Goal: Information Seeking & Learning: Find contact information

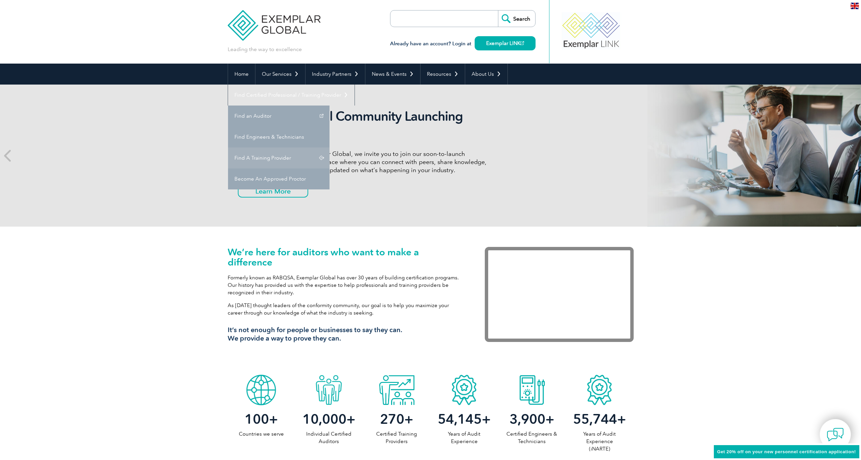
click at [329, 147] on link "Find A Training Provider" at bounding box center [278, 157] width 101 height 21
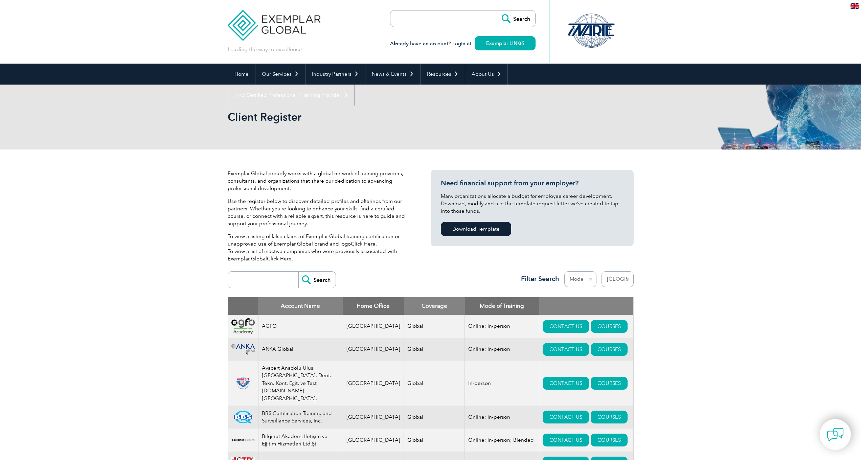
select select "[GEOGRAPHIC_DATA]"
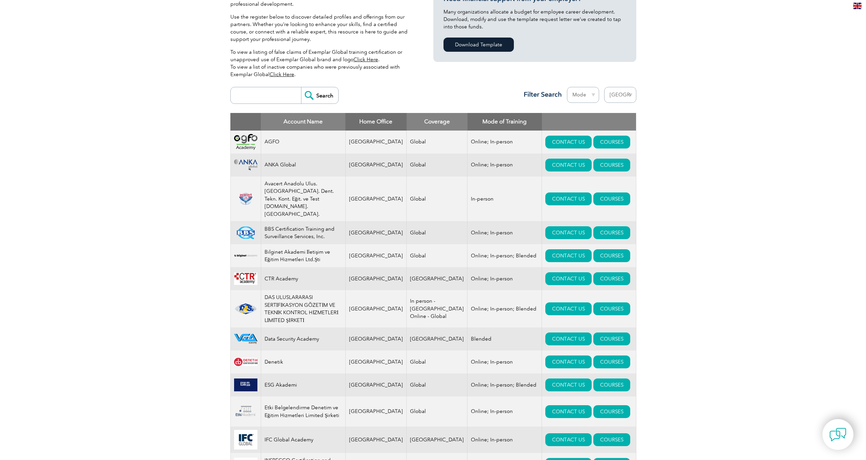
scroll to position [259, 0]
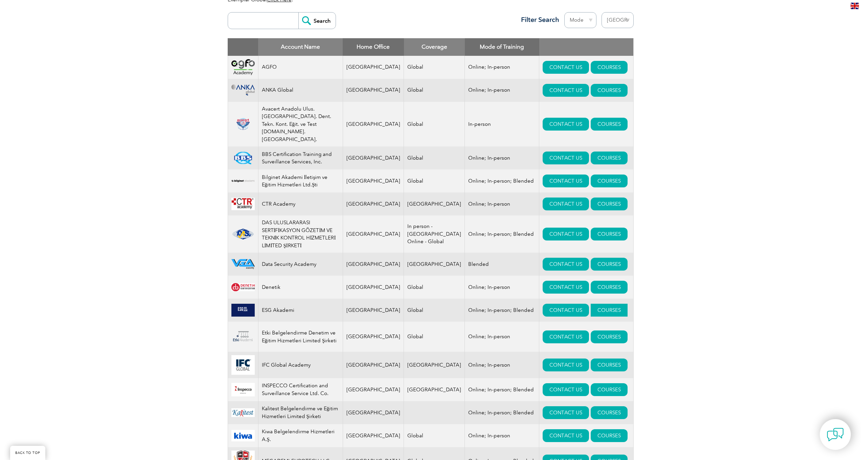
click at [593, 304] on link "COURSES" at bounding box center [609, 310] width 37 height 13
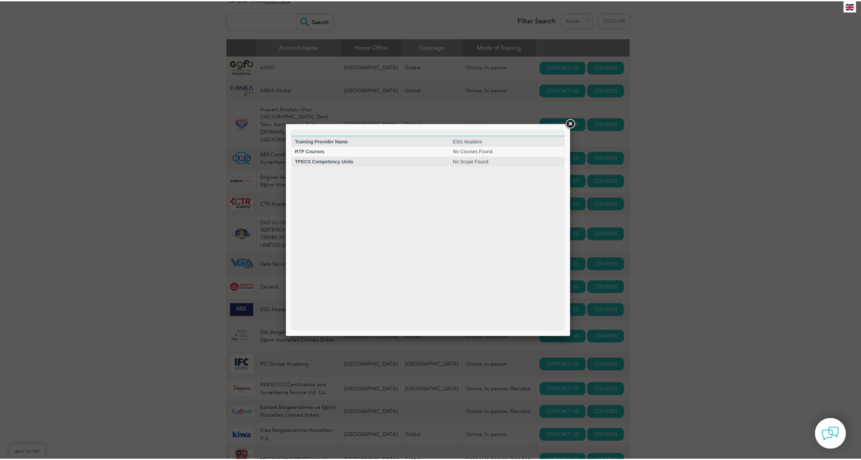
scroll to position [0, 0]
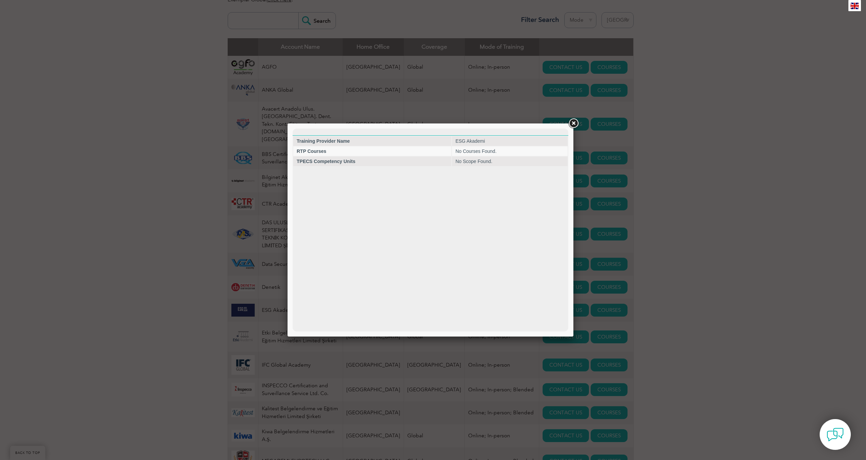
click at [576, 124] on link at bounding box center [573, 123] width 12 height 12
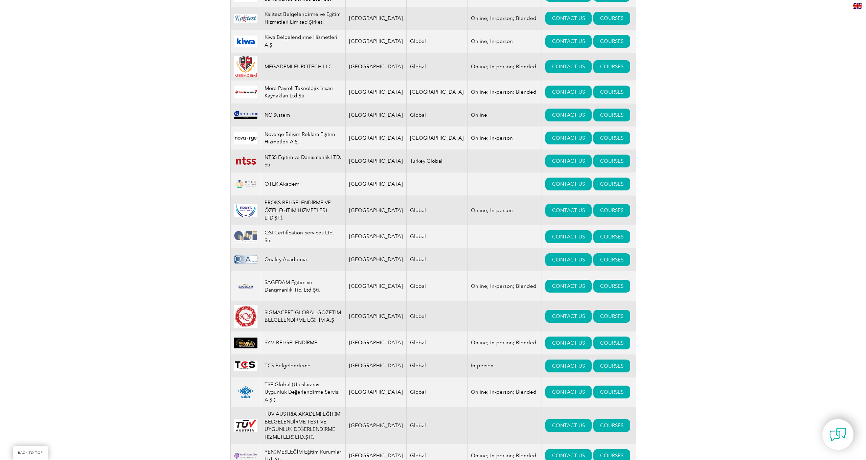
scroll to position [655, 0]
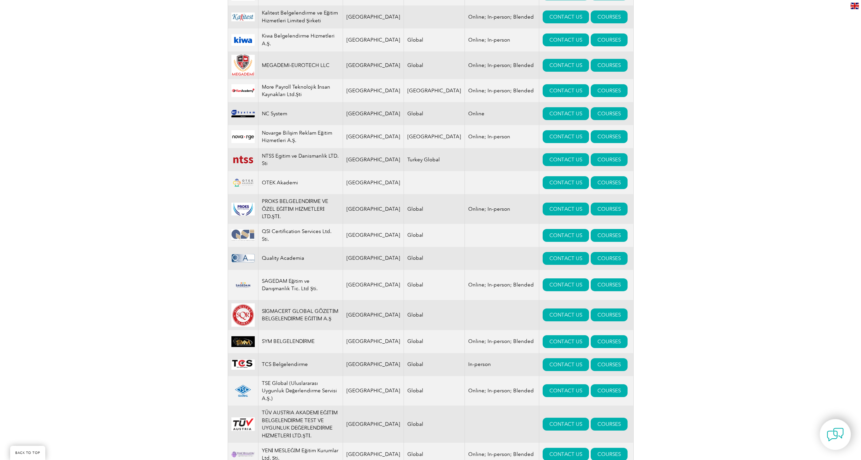
click at [272, 223] on td "PROKS BELGELENDİRME VE ÖZEL EĞİTİM HİZMETLERİ LTD.ŞTİ." at bounding box center [300, 209] width 85 height 30
click at [593, 215] on link "COURSES" at bounding box center [609, 209] width 37 height 13
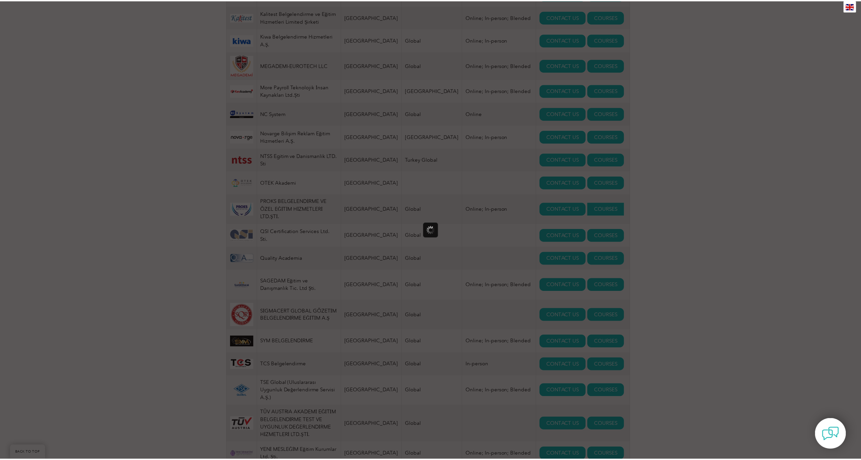
scroll to position [0, 0]
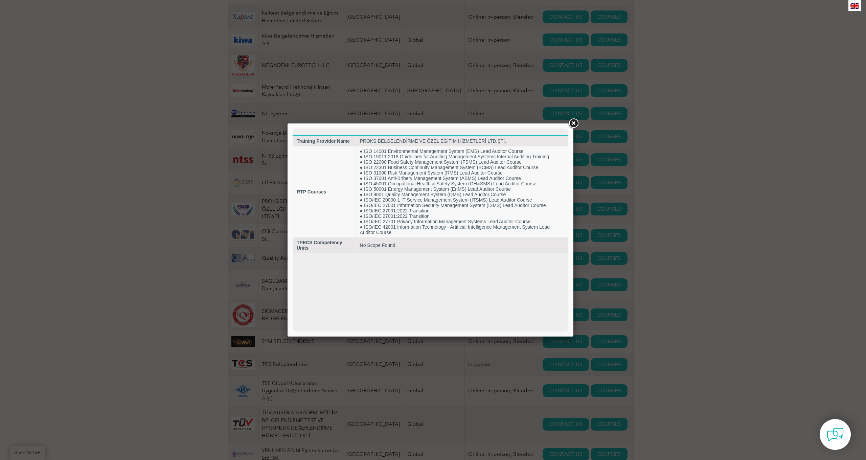
click at [380, 253] on html "Training Provider Name PROKS BELGELENDİRME VE ÖZEL EĞİTİM HİZMETLERİ LTD.ŞTİ. R…" at bounding box center [431, 191] width 276 height 125
click at [574, 122] on link at bounding box center [573, 123] width 12 height 12
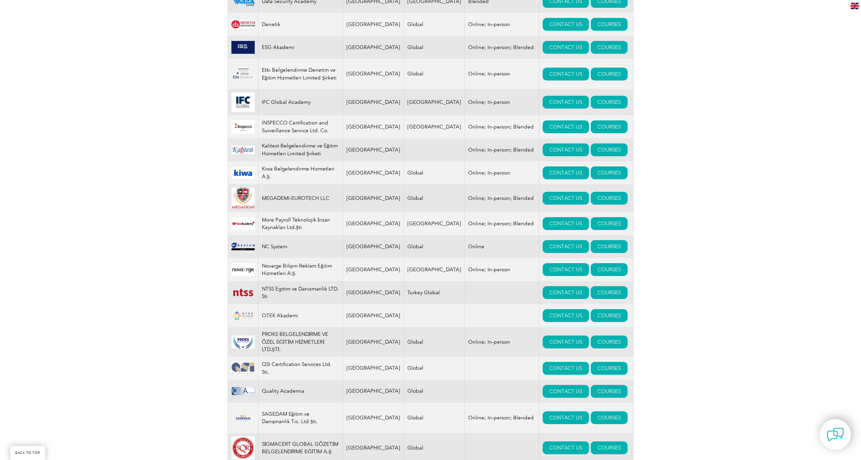
scroll to position [499, 0]
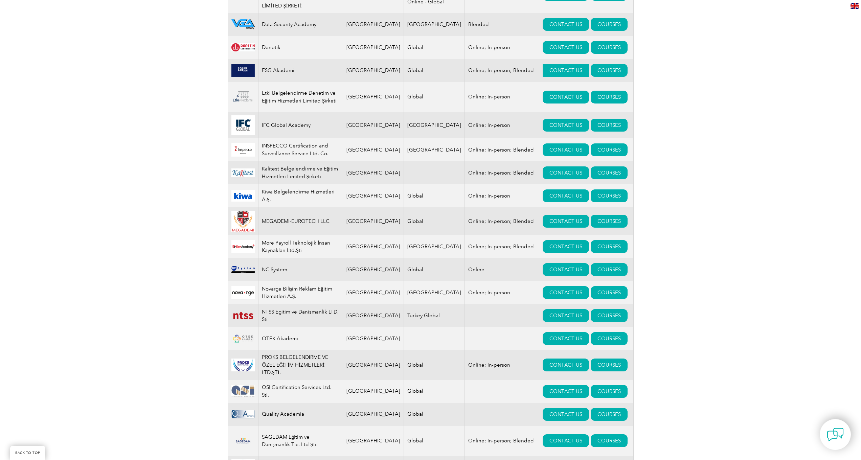
click at [552, 64] on link "CONTACT US" at bounding box center [566, 70] width 46 height 13
click at [48, 265] on div "Exemplar Global proudly works with a global network of training providers, cons…" at bounding box center [430, 153] width 861 height 1005
